Goal: Find specific page/section: Find specific page/section

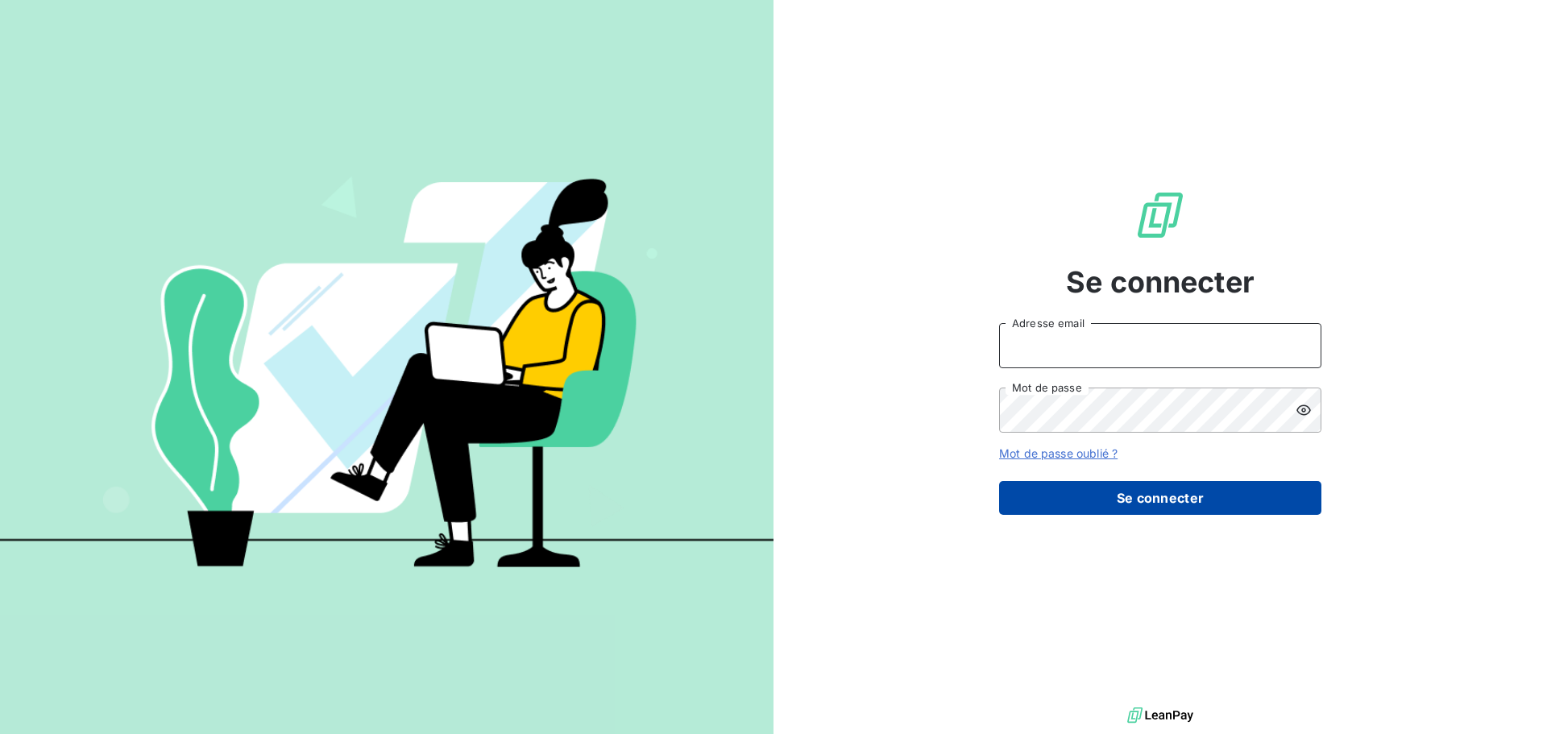
type input "[EMAIL_ADDRESS][PERSON_NAME][DOMAIN_NAME]"
click at [1102, 498] on button "Se connecter" at bounding box center [1160, 498] width 322 height 34
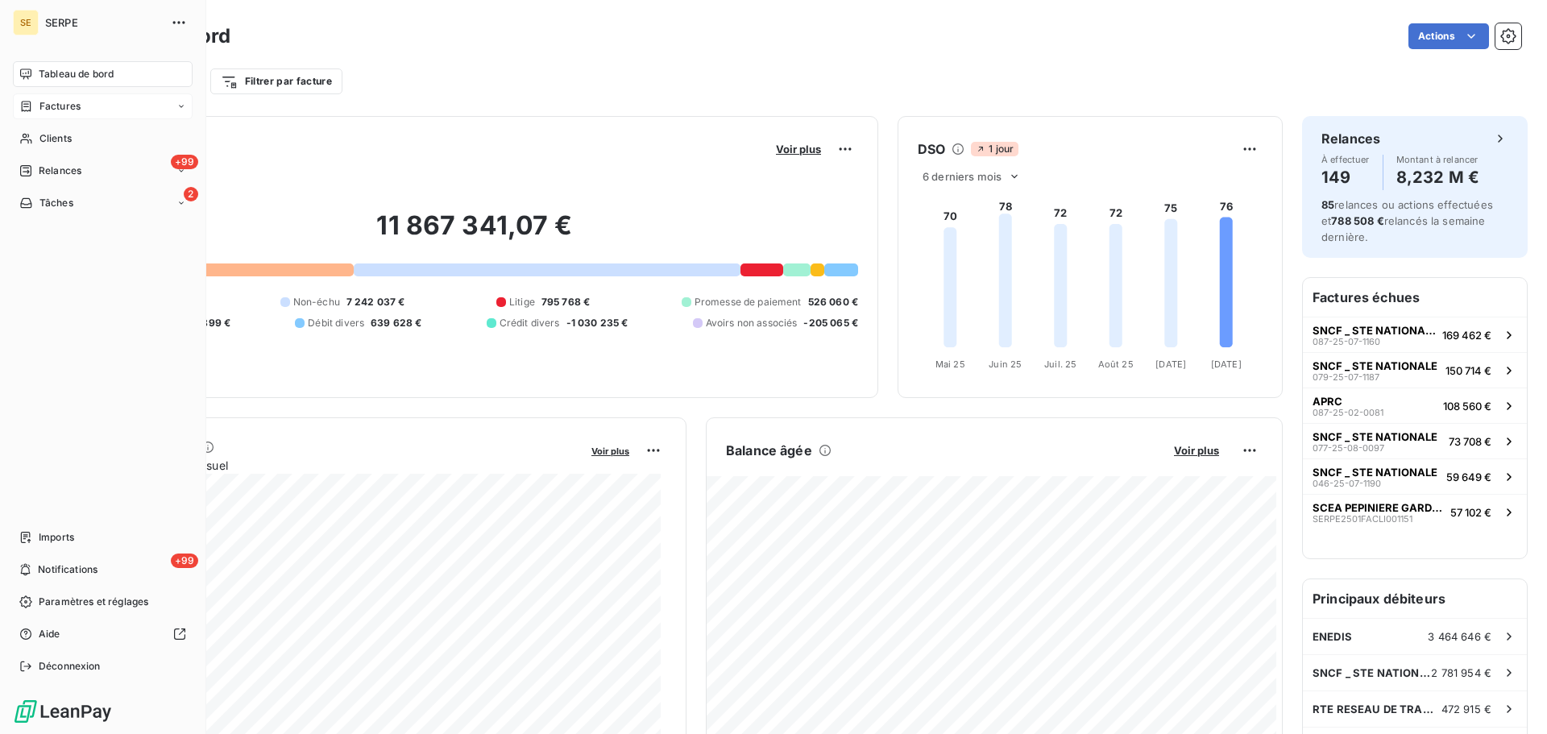
click at [119, 105] on div "Factures" at bounding box center [103, 106] width 180 height 26
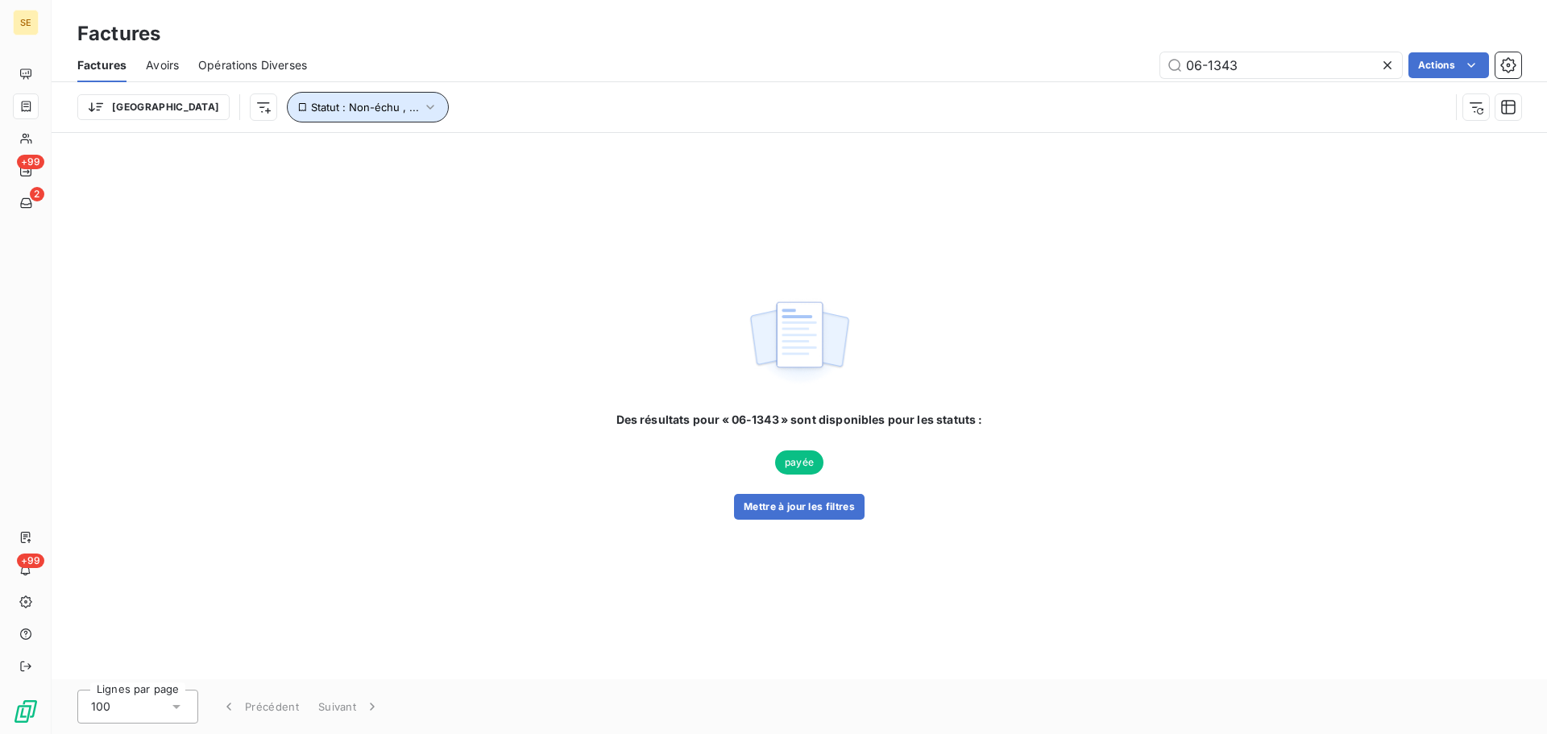
click at [422, 108] on icon "button" at bounding box center [430, 107] width 16 height 16
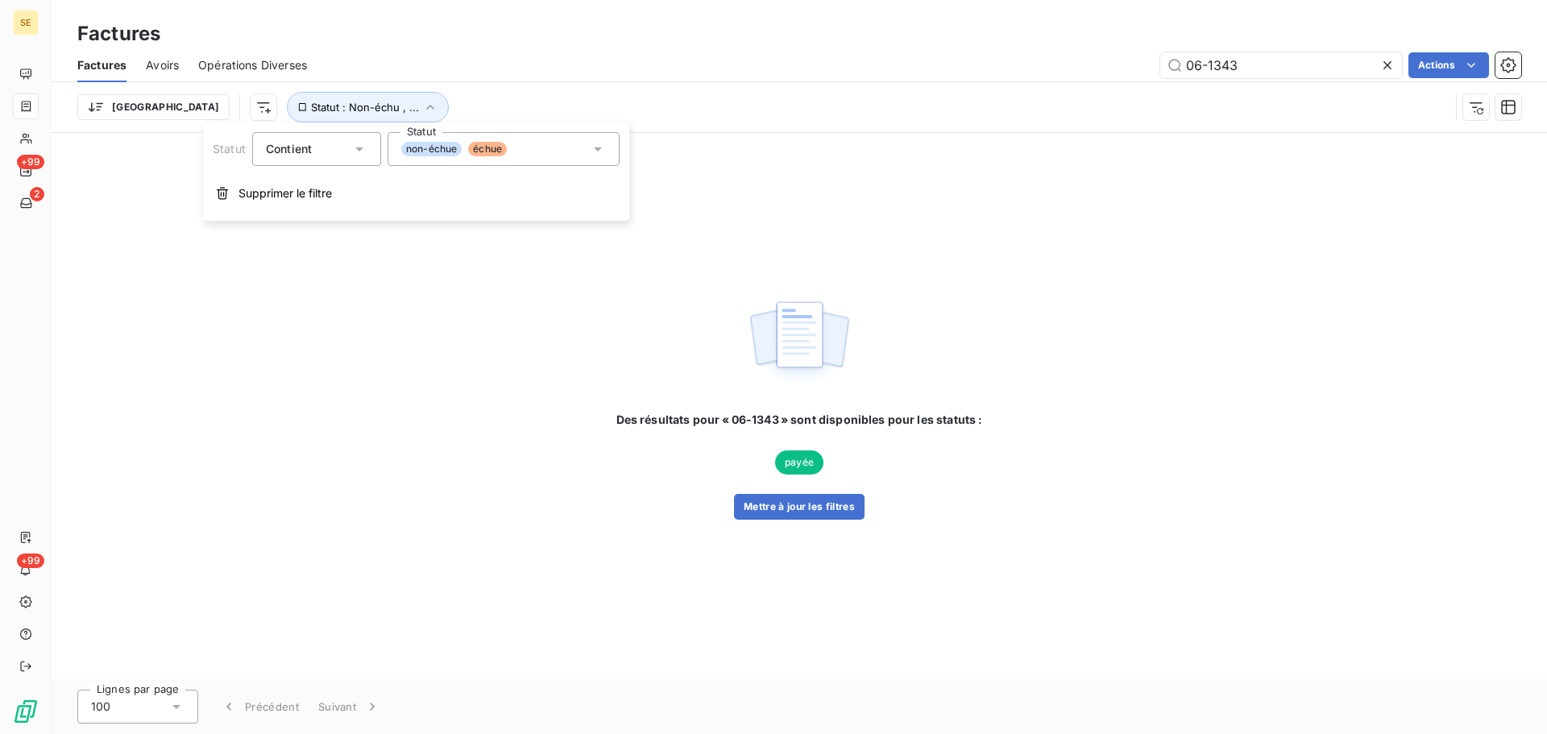
click at [598, 144] on icon at bounding box center [598, 149] width 16 height 16
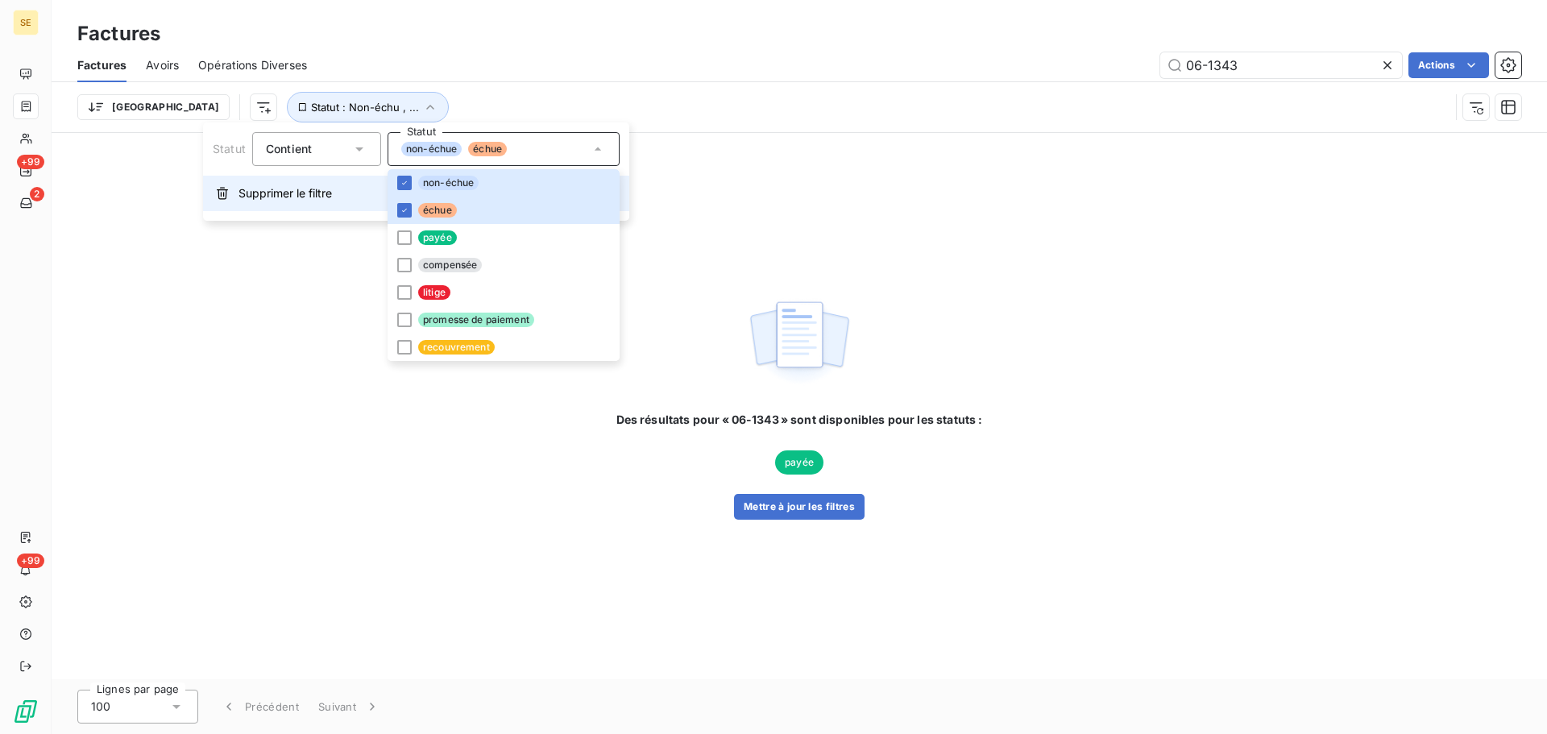
click at [291, 201] on button "Supprimer le filtre" at bounding box center [416, 193] width 426 height 35
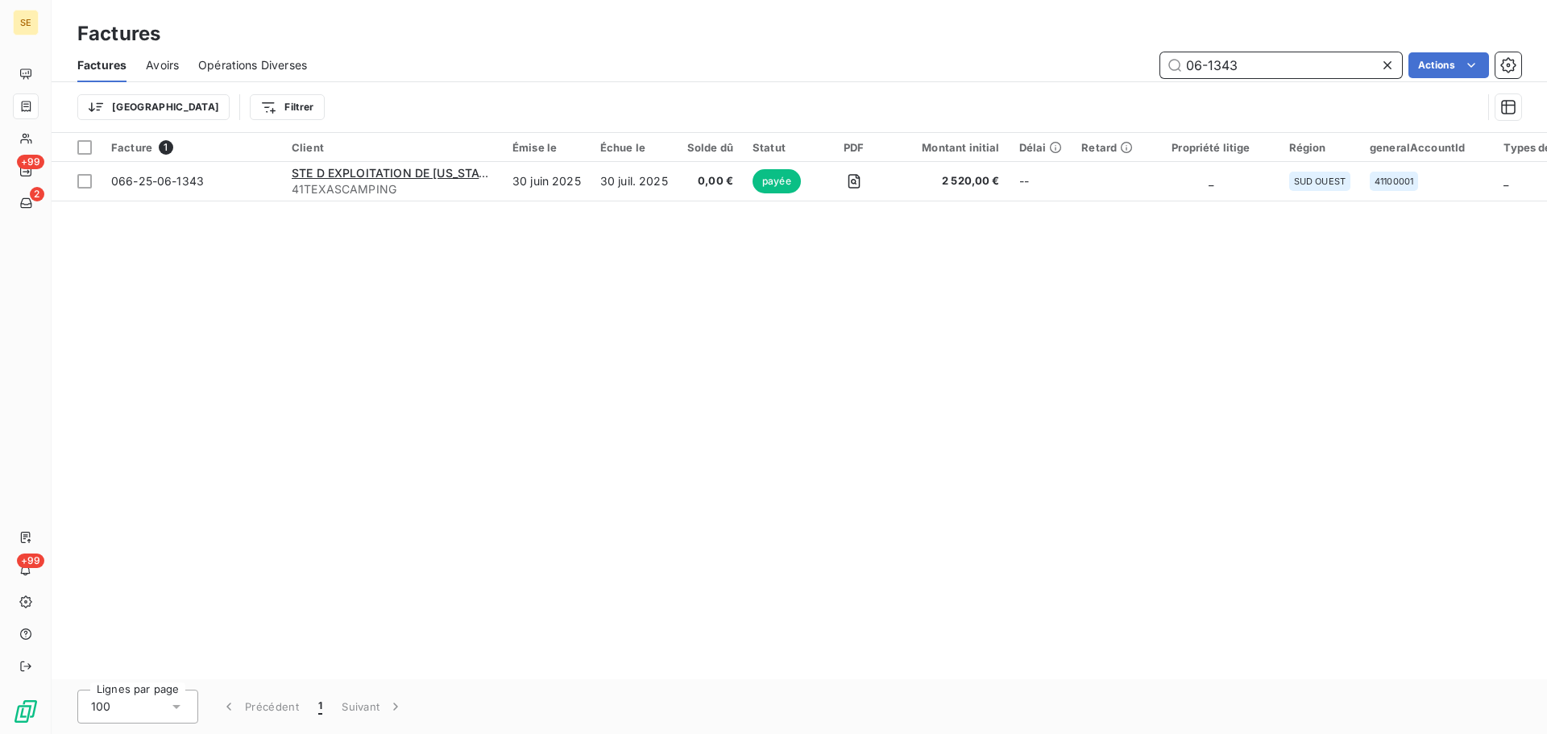
drag, startPoint x: 1300, startPoint y: 60, endPoint x: 1168, endPoint y: 74, distance: 132.1
click at [1168, 74] on input "06-1343" at bounding box center [1281, 65] width 242 height 26
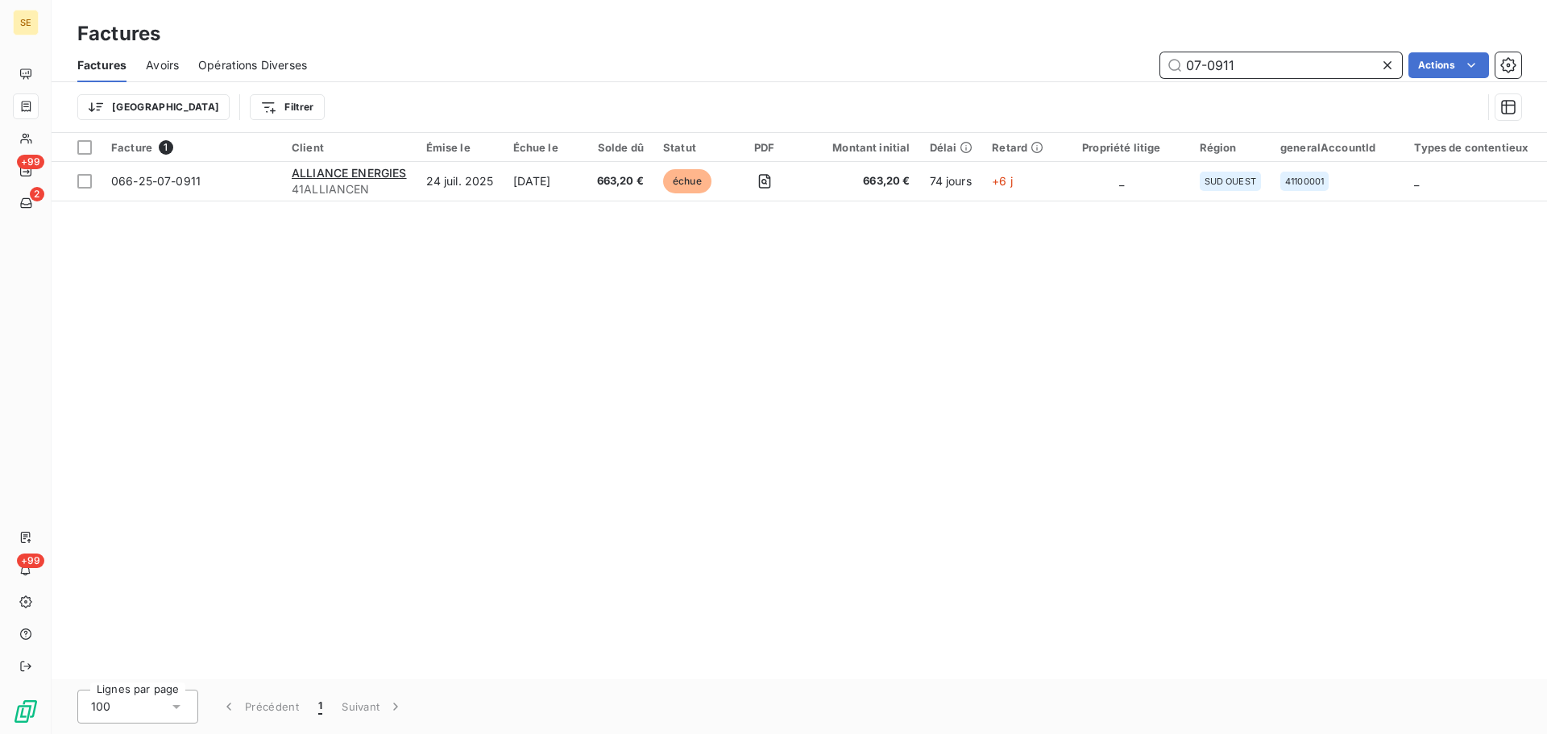
drag, startPoint x: 1246, startPoint y: 64, endPoint x: 1160, endPoint y: 81, distance: 87.9
click at [1160, 81] on div "Factures Avoirs Opérations Diverses 07-0911 Actions" at bounding box center [800, 65] width 1496 height 34
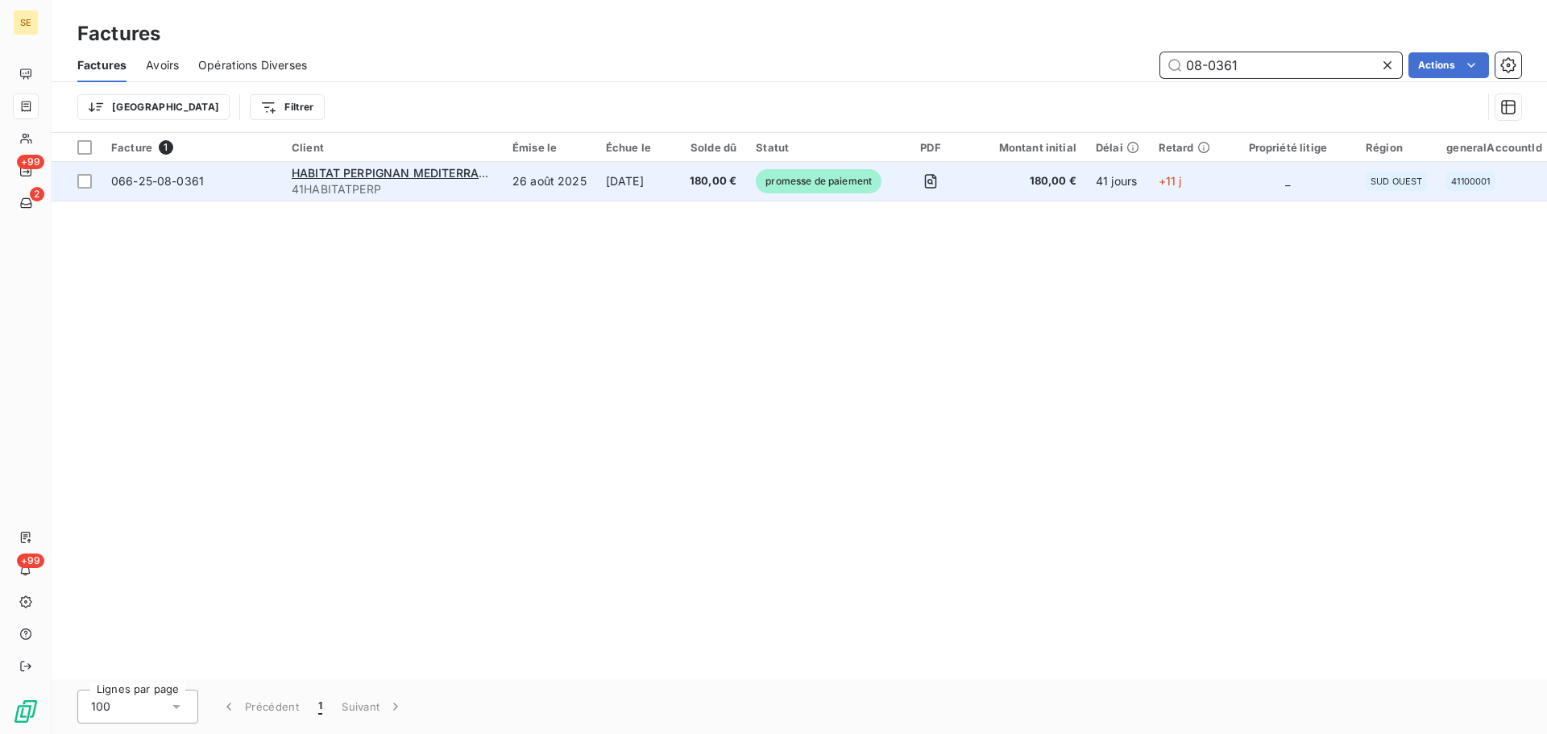
type input "08-0361"
click at [624, 185] on td "[DATE]" at bounding box center [638, 181] width 84 height 39
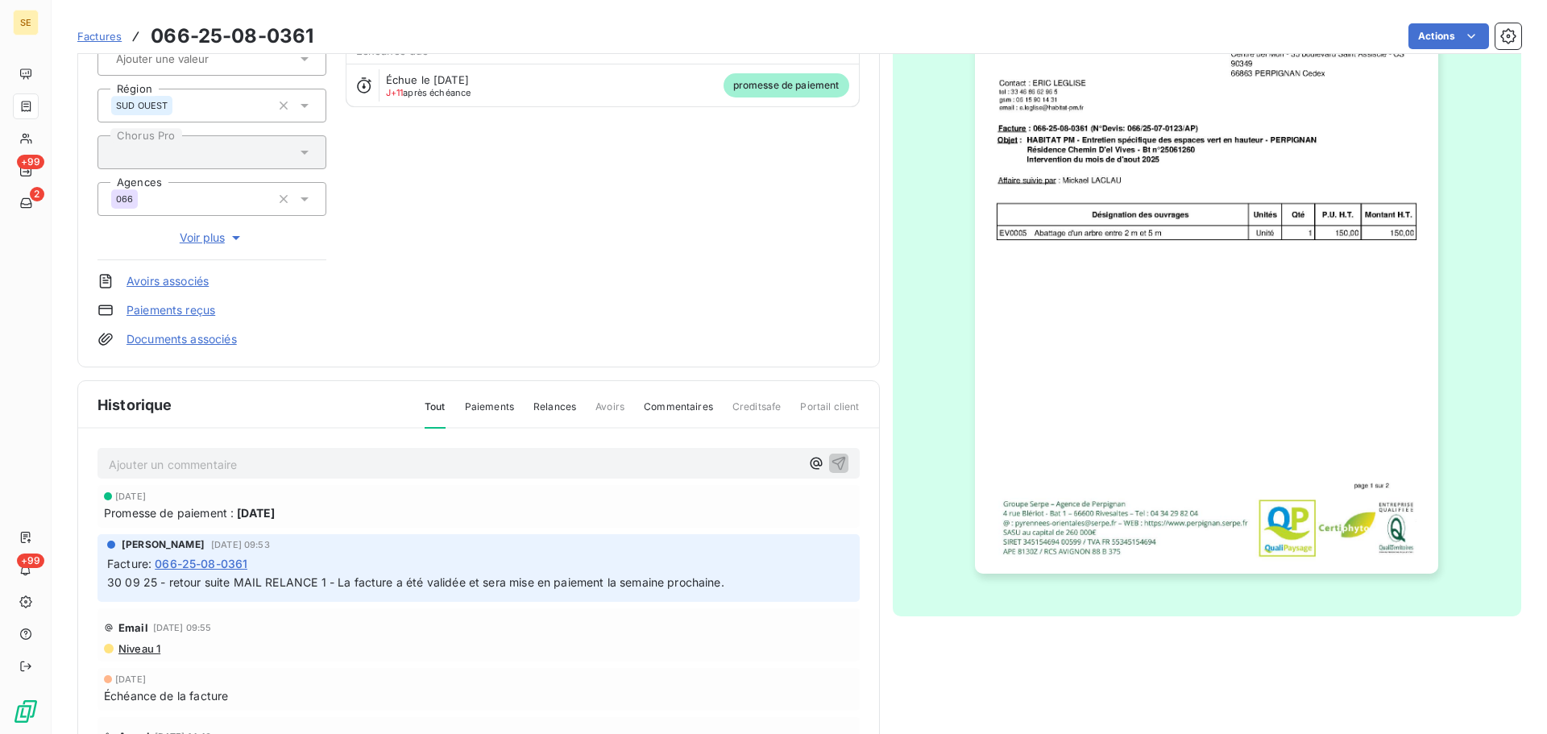
scroll to position [1, 0]
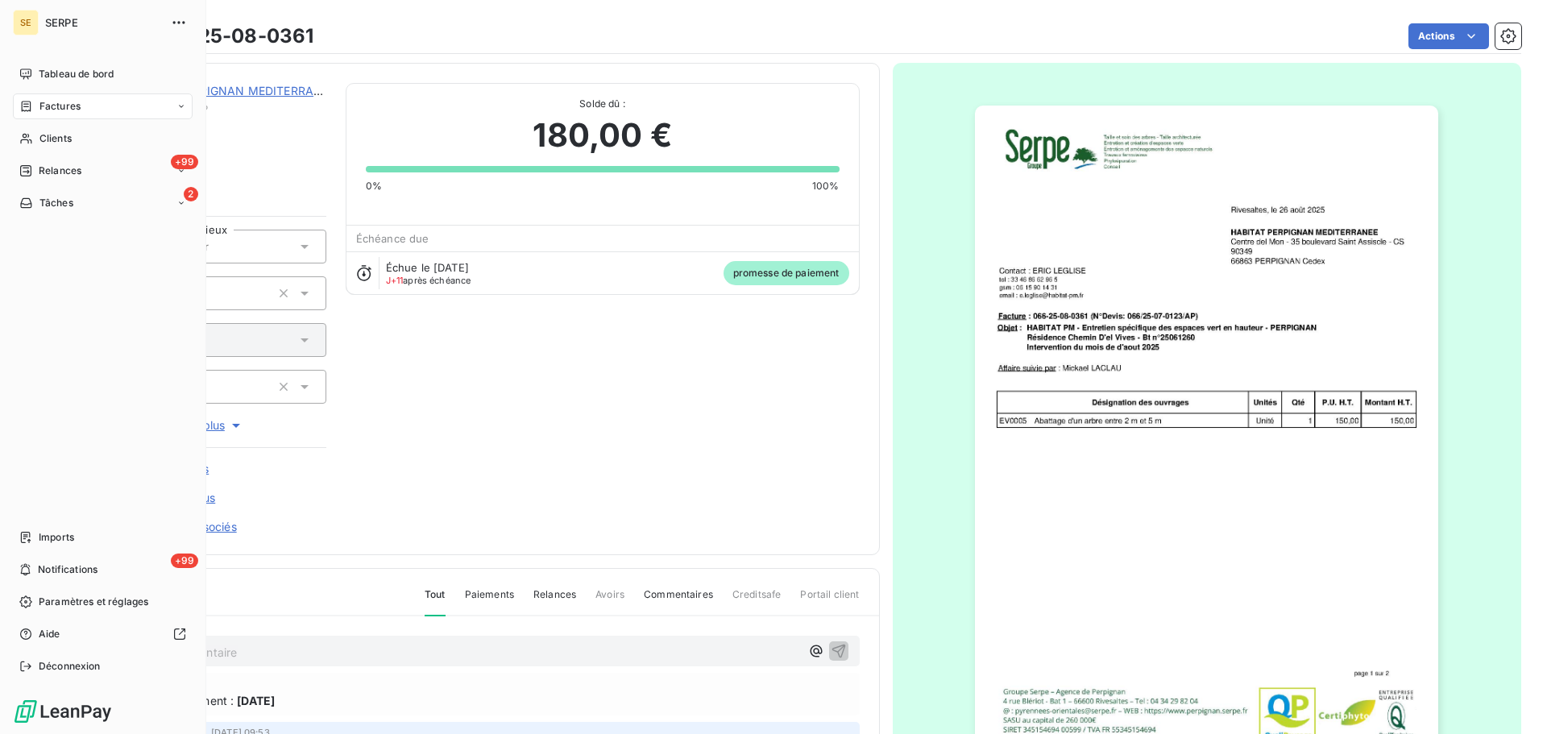
click at [57, 102] on span "Factures" at bounding box center [59, 106] width 41 height 15
click at [89, 114] on div "Factures" at bounding box center [103, 106] width 180 height 26
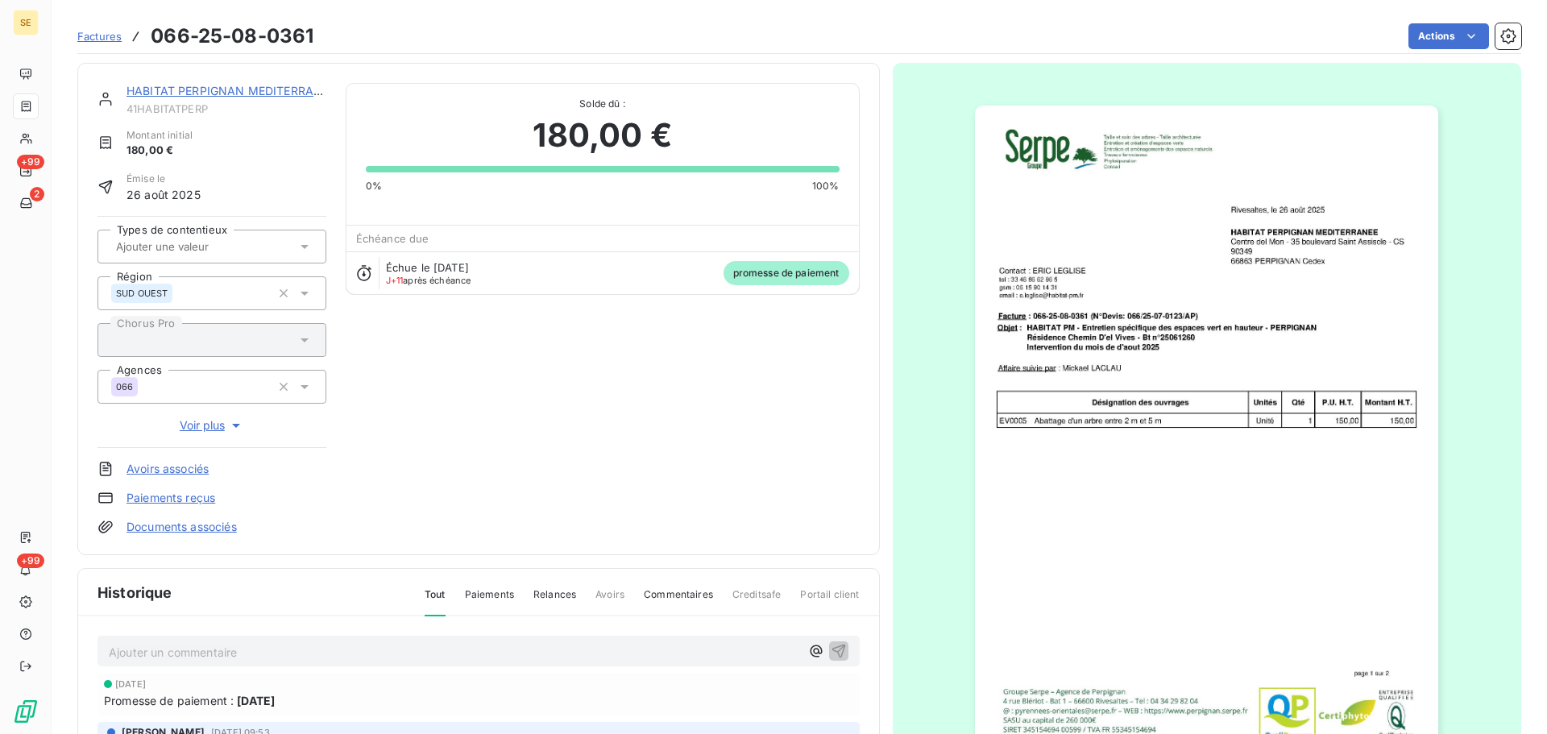
click at [383, 31] on div "Actions" at bounding box center [927, 36] width 1189 height 26
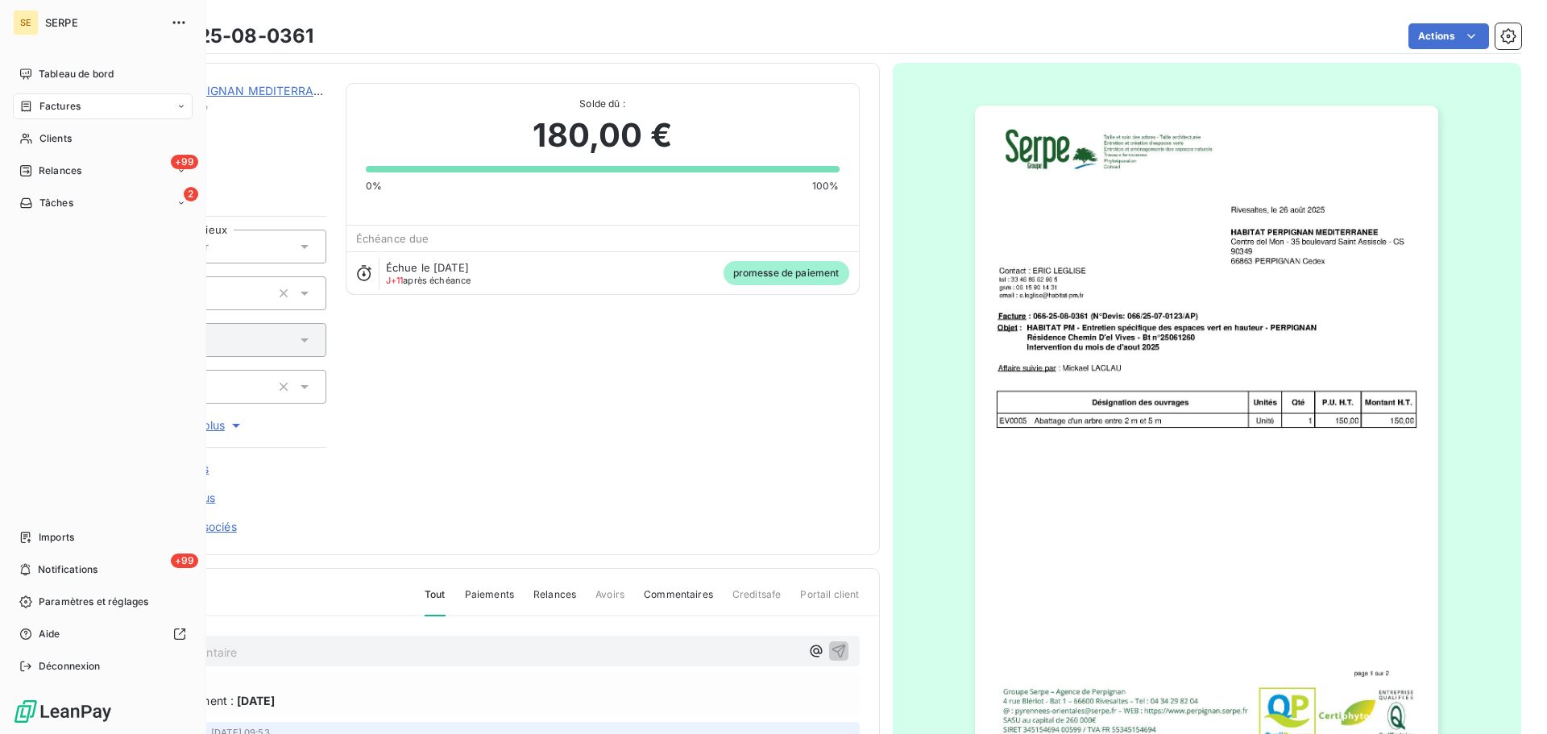
click at [62, 94] on div "Factures" at bounding box center [103, 106] width 180 height 26
click at [55, 107] on span "Factures" at bounding box center [59, 106] width 41 height 15
click at [55, 108] on span "Factures" at bounding box center [59, 106] width 41 height 15
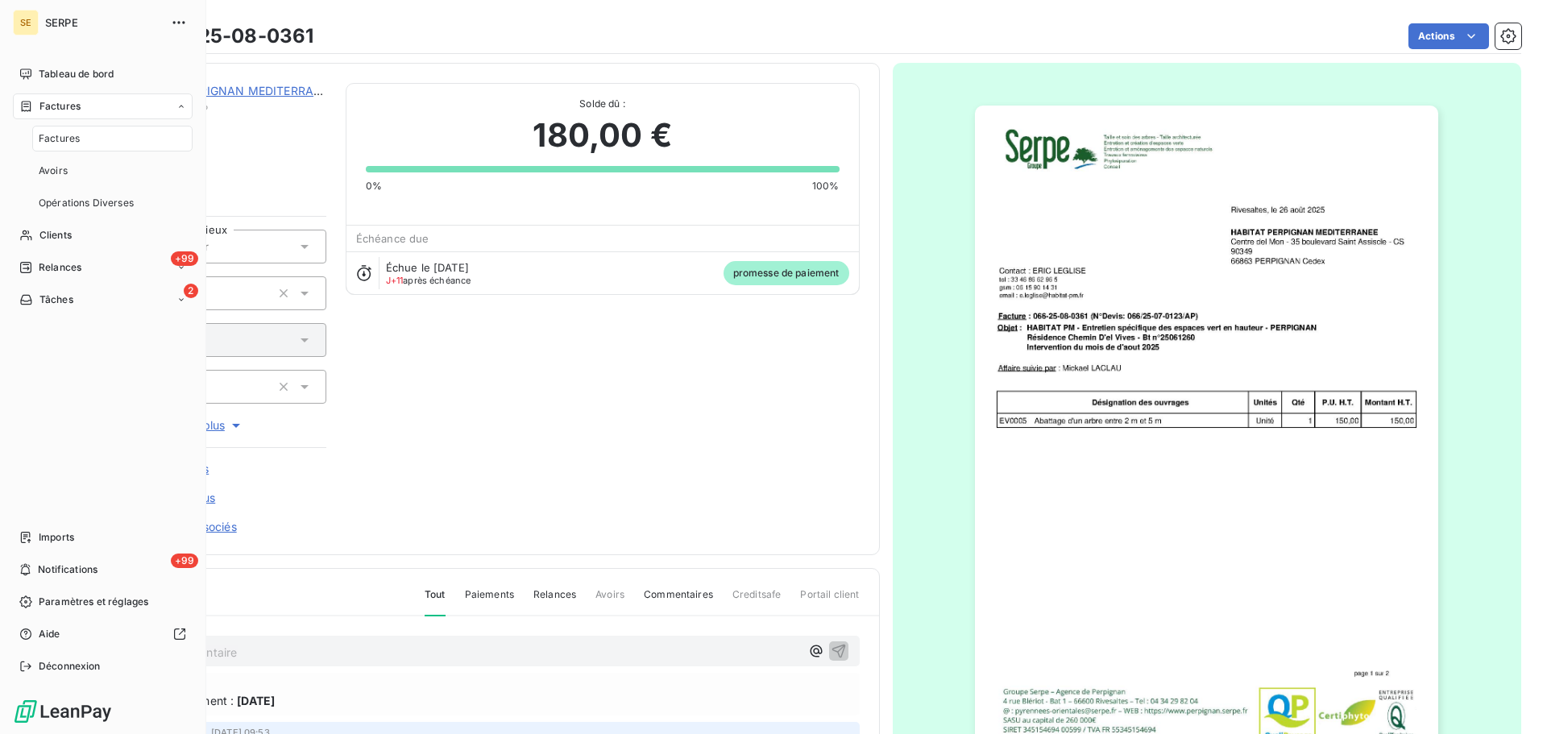
click at [68, 136] on span "Factures" at bounding box center [59, 138] width 41 height 15
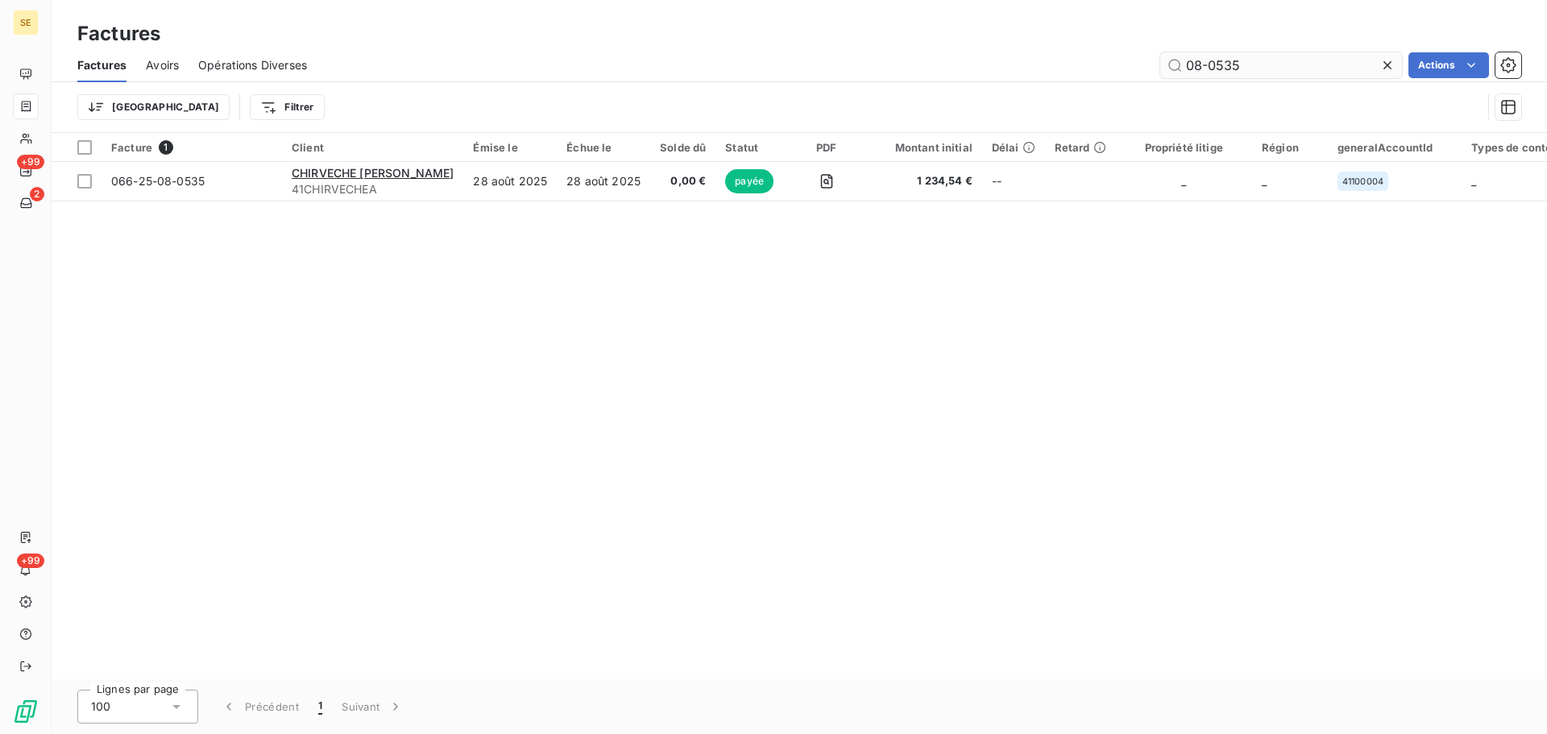
drag, startPoint x: 1268, startPoint y: 74, endPoint x: 1197, endPoint y: 74, distance: 70.9
click at [1197, 74] on input "08-0535" at bounding box center [1281, 65] width 242 height 26
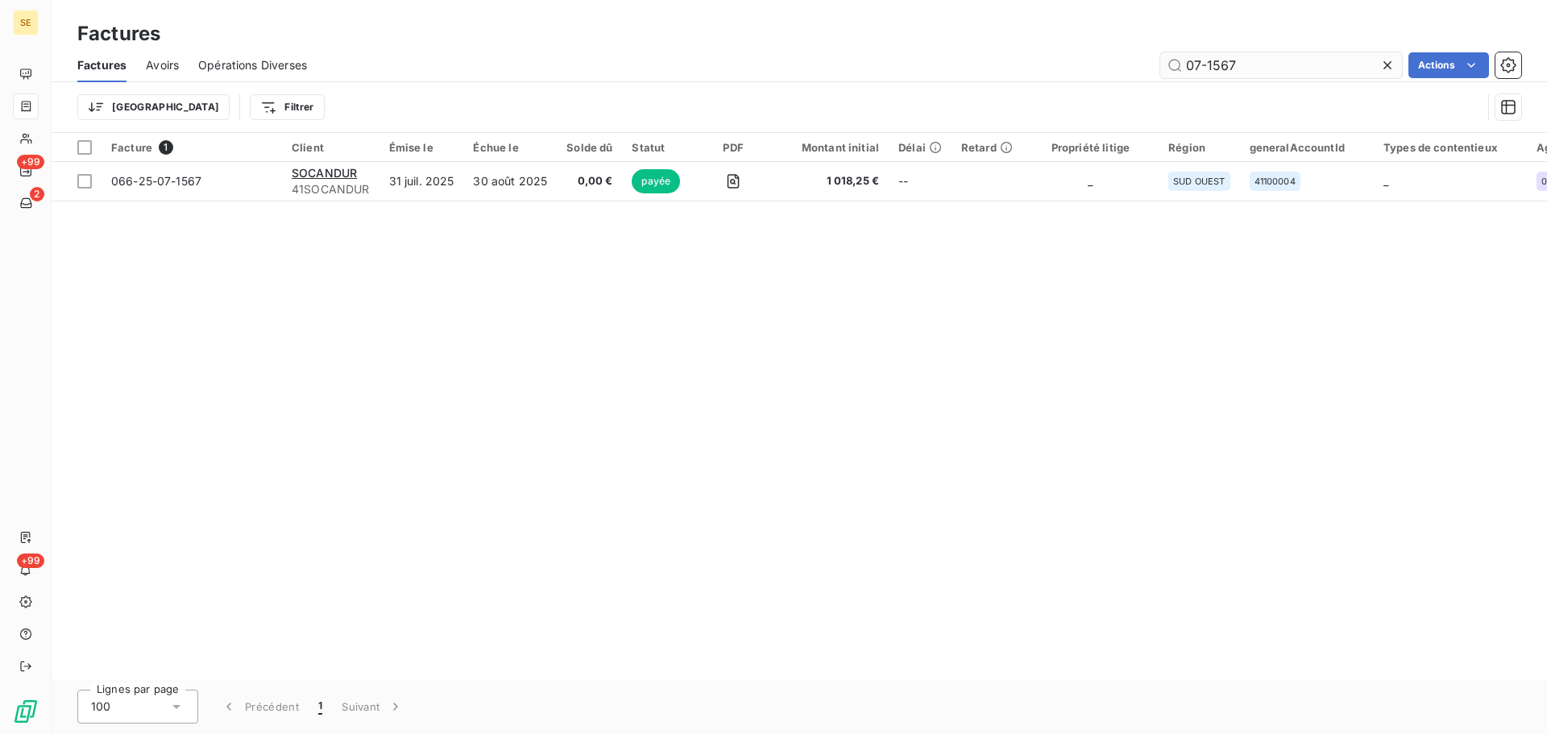
drag, startPoint x: 1247, startPoint y: 63, endPoint x: 1197, endPoint y: 68, distance: 51.0
click at [1197, 68] on input "07-1567" at bounding box center [1281, 65] width 242 height 26
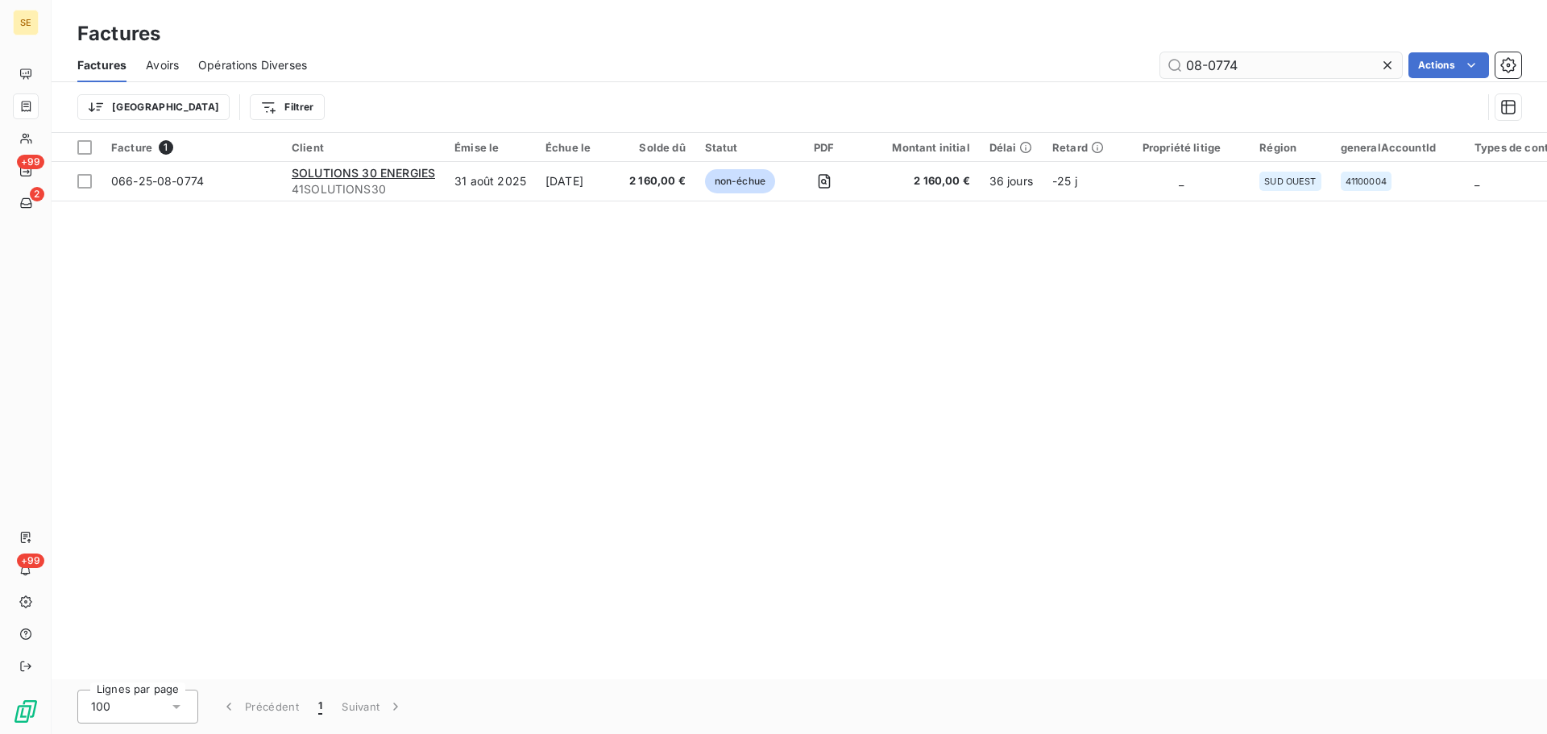
drag, startPoint x: 1274, startPoint y: 54, endPoint x: 1193, endPoint y: 70, distance: 82.2
click at [1193, 70] on input "08-0774" at bounding box center [1281, 65] width 242 height 26
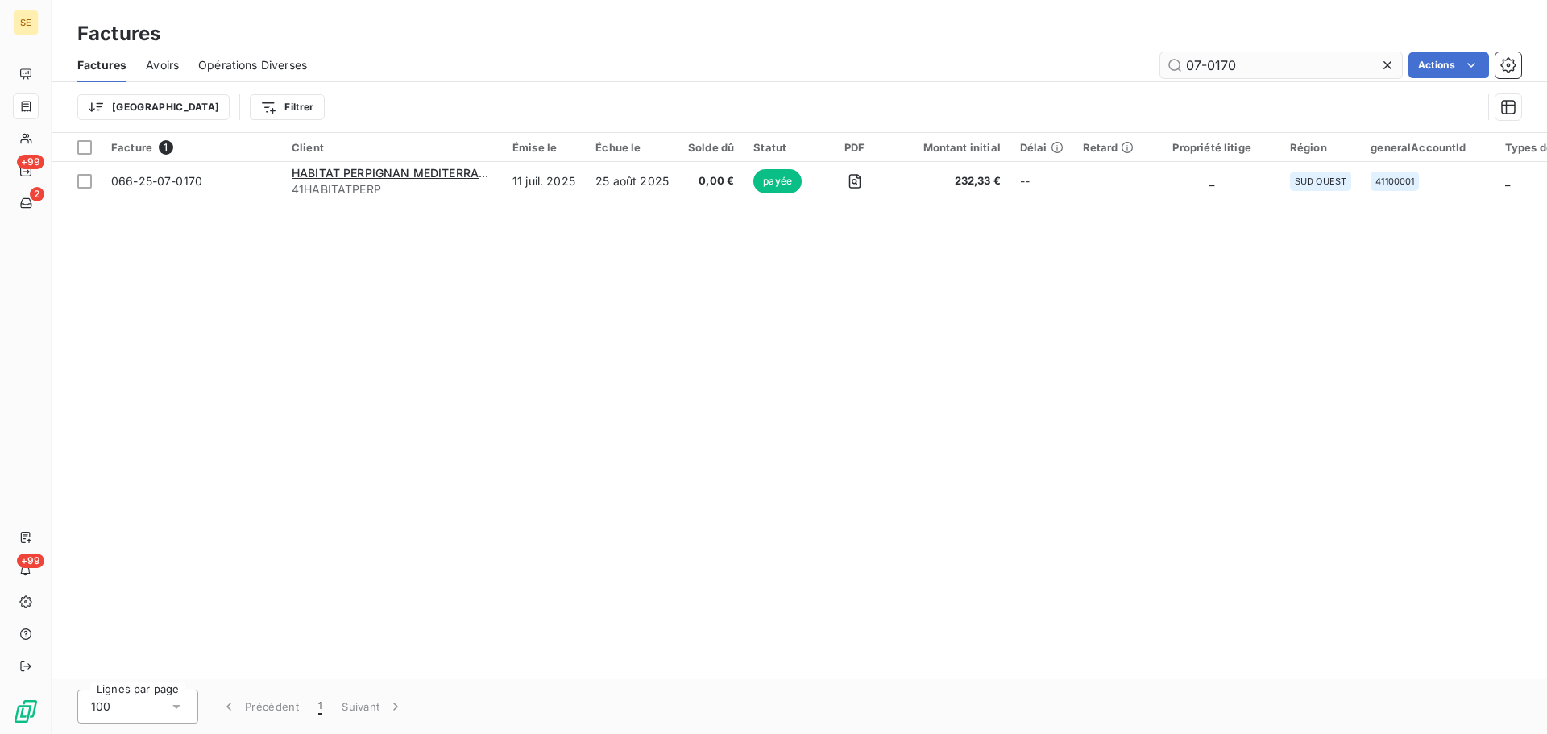
drag, startPoint x: 1231, startPoint y: 62, endPoint x: 1201, endPoint y: 68, distance: 31.1
click at [1195, 71] on input "07-0170" at bounding box center [1281, 65] width 242 height 26
drag, startPoint x: 1273, startPoint y: 63, endPoint x: 1193, endPoint y: 66, distance: 80.6
click at [1193, 66] on input "08-0948" at bounding box center [1281, 65] width 242 height 26
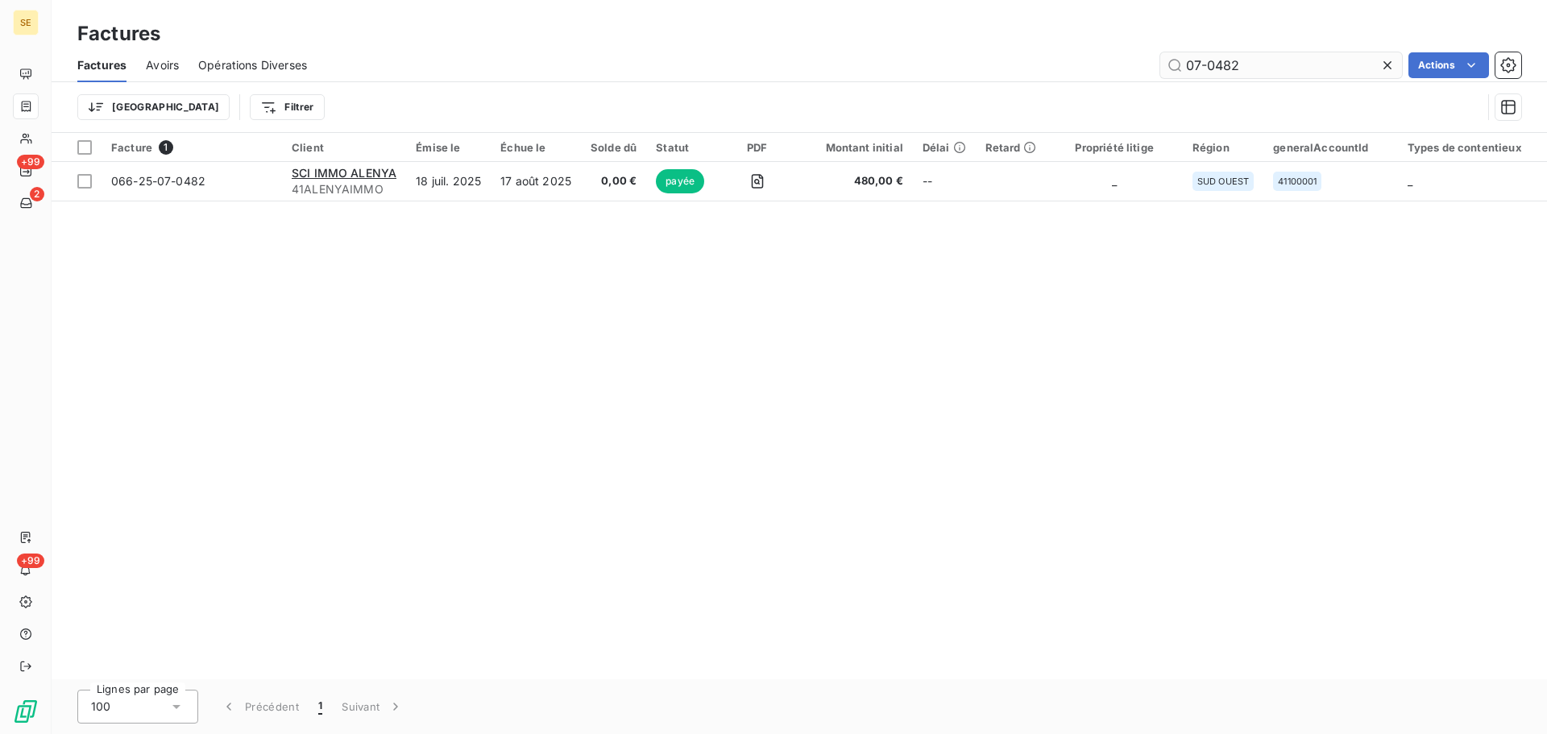
click at [1222, 73] on input "07-0482" at bounding box center [1281, 65] width 242 height 26
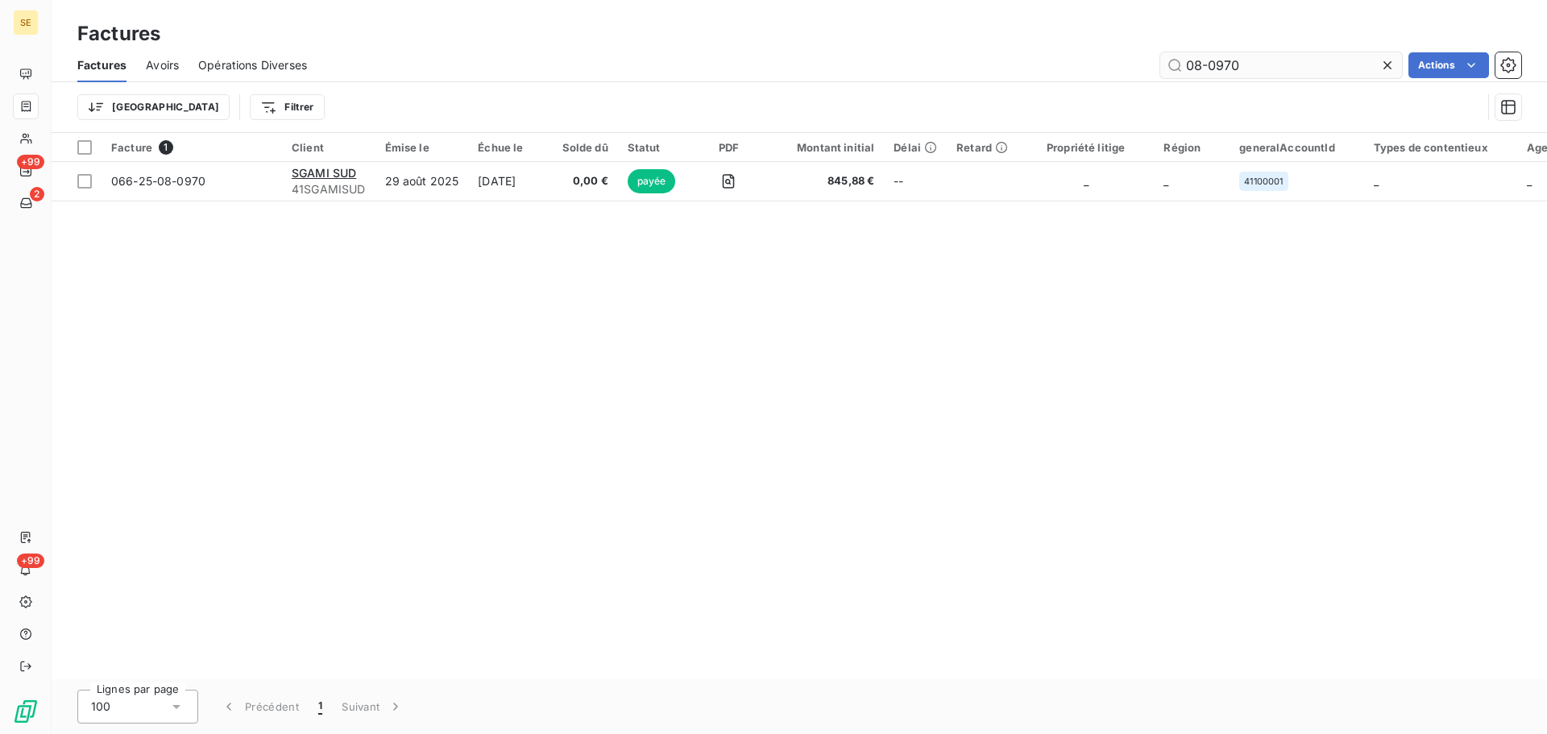
drag, startPoint x: 1243, startPoint y: 64, endPoint x: 1192, endPoint y: 74, distance: 51.8
click at [1192, 74] on input "08-0970" at bounding box center [1281, 65] width 242 height 26
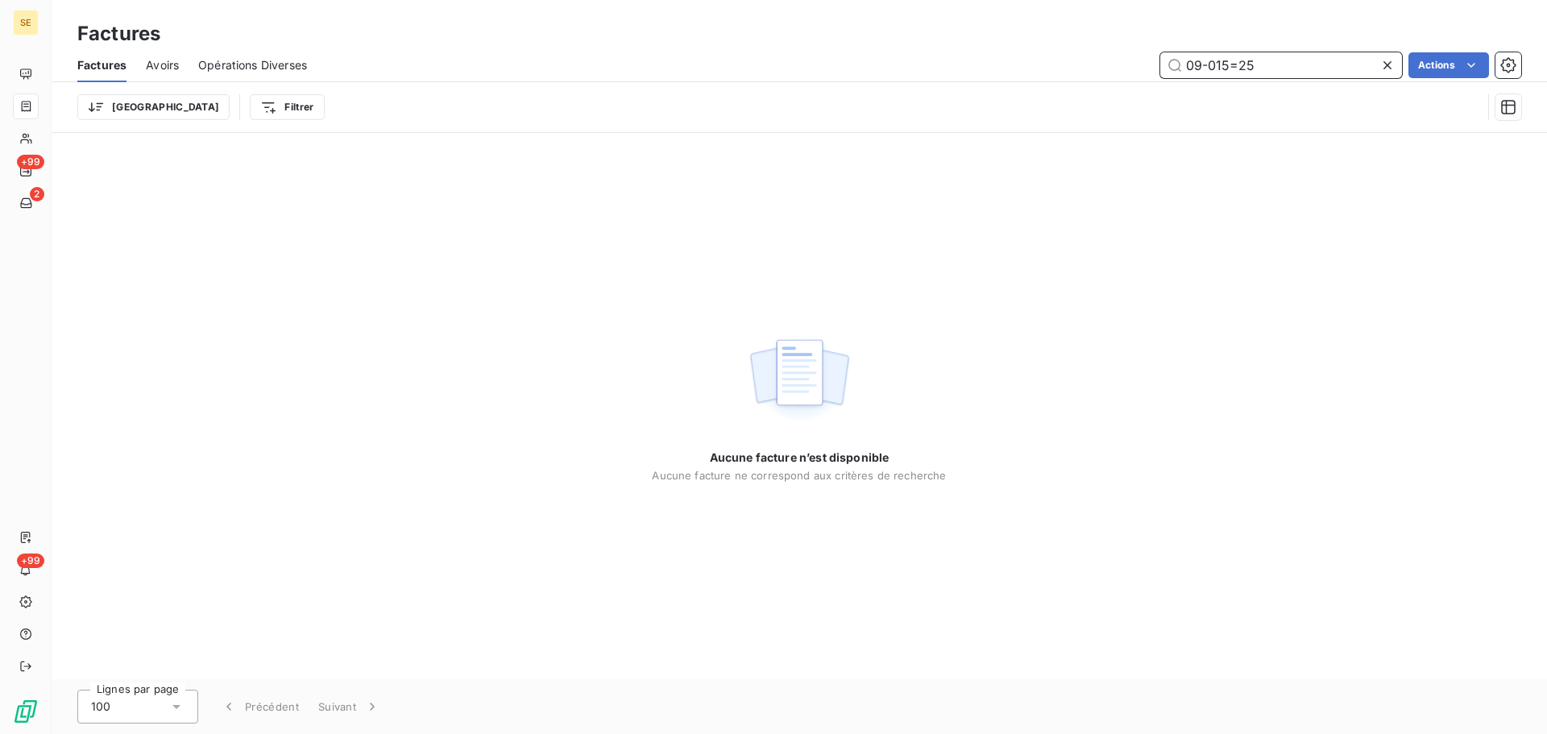
drag, startPoint x: 1265, startPoint y: 57, endPoint x: 1220, endPoint y: 71, distance: 47.2
click at [1220, 71] on input "09-015=25" at bounding box center [1281, 65] width 242 height 26
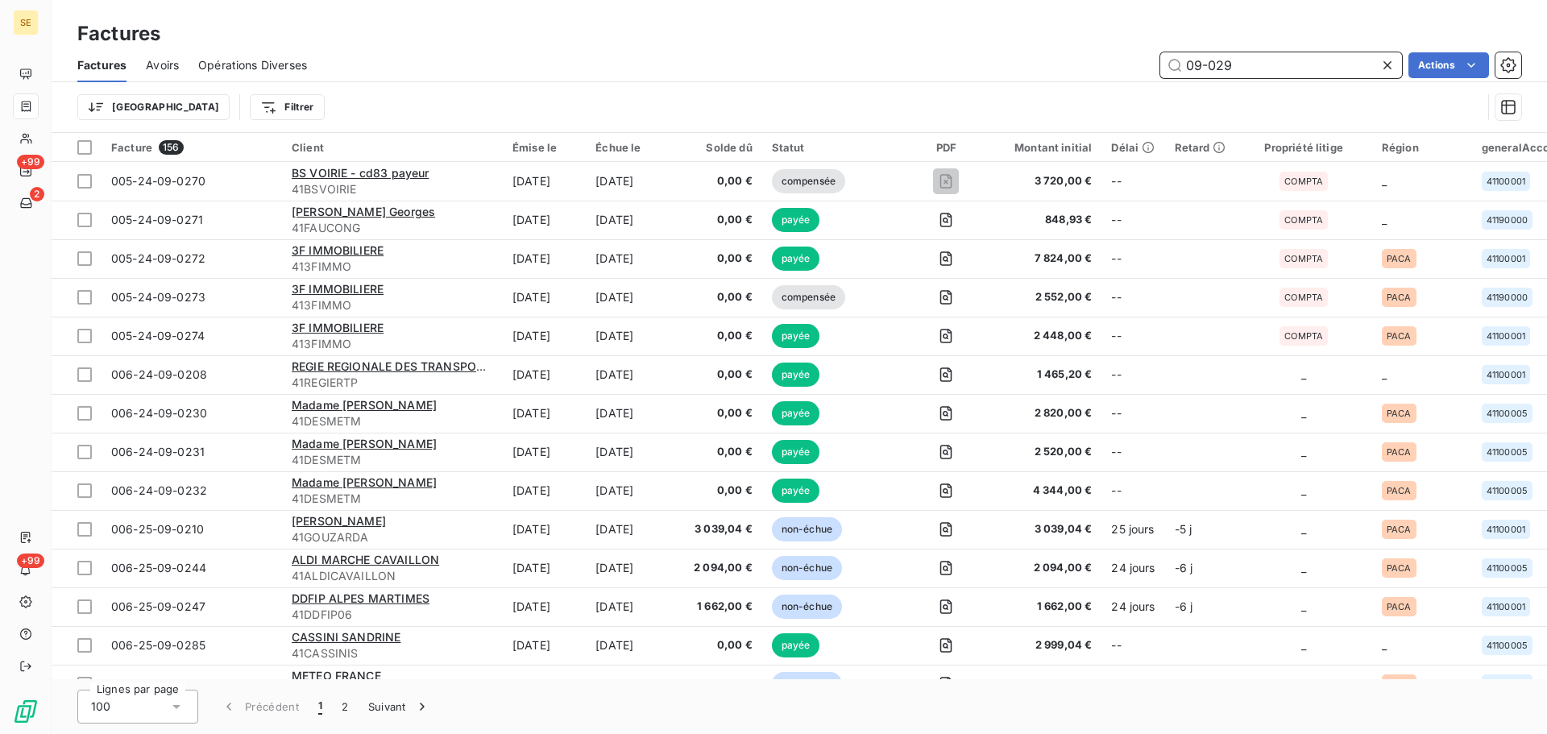
type input "09-0298"
